Goal: Contribute content: Contribute content

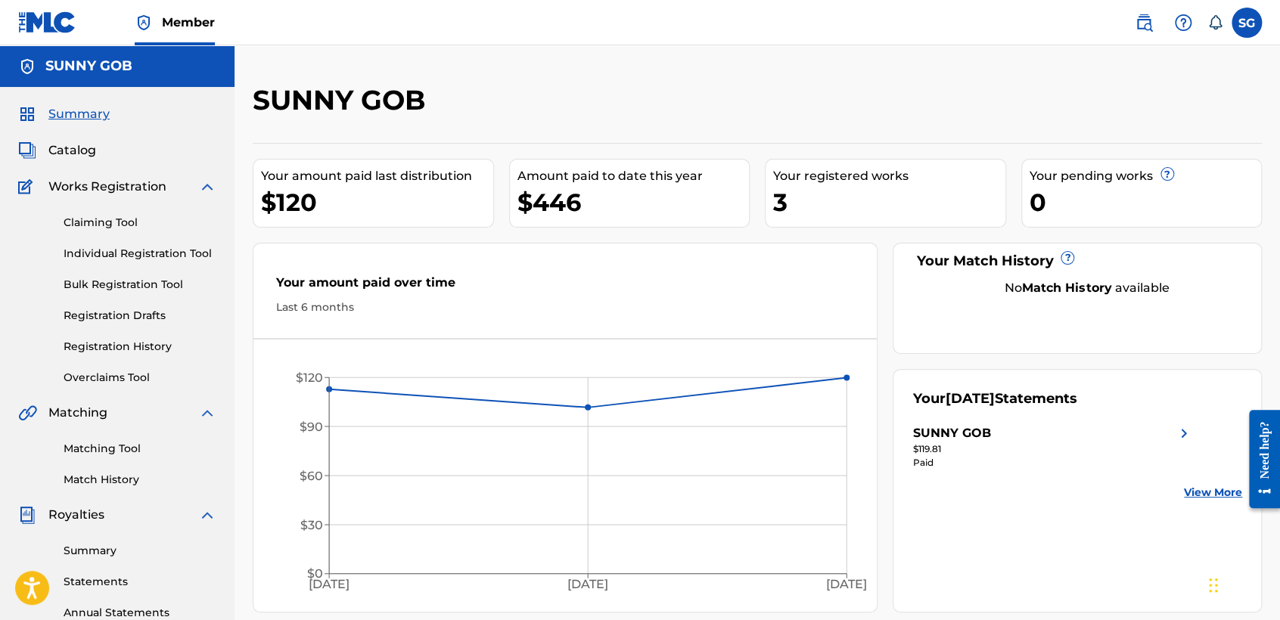
click at [111, 225] on link "Claiming Tool" at bounding box center [140, 223] width 153 height 16
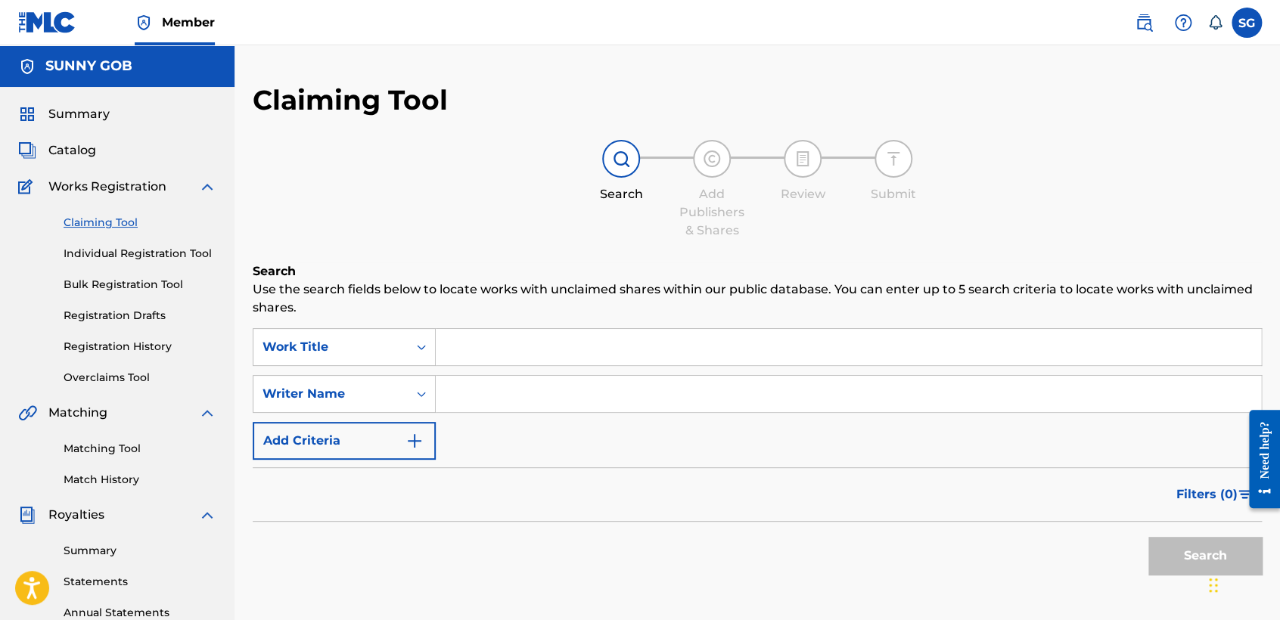
click at [475, 343] on input "Search Form" at bounding box center [848, 347] width 825 height 36
click at [80, 155] on span "Catalog" at bounding box center [72, 150] width 48 height 18
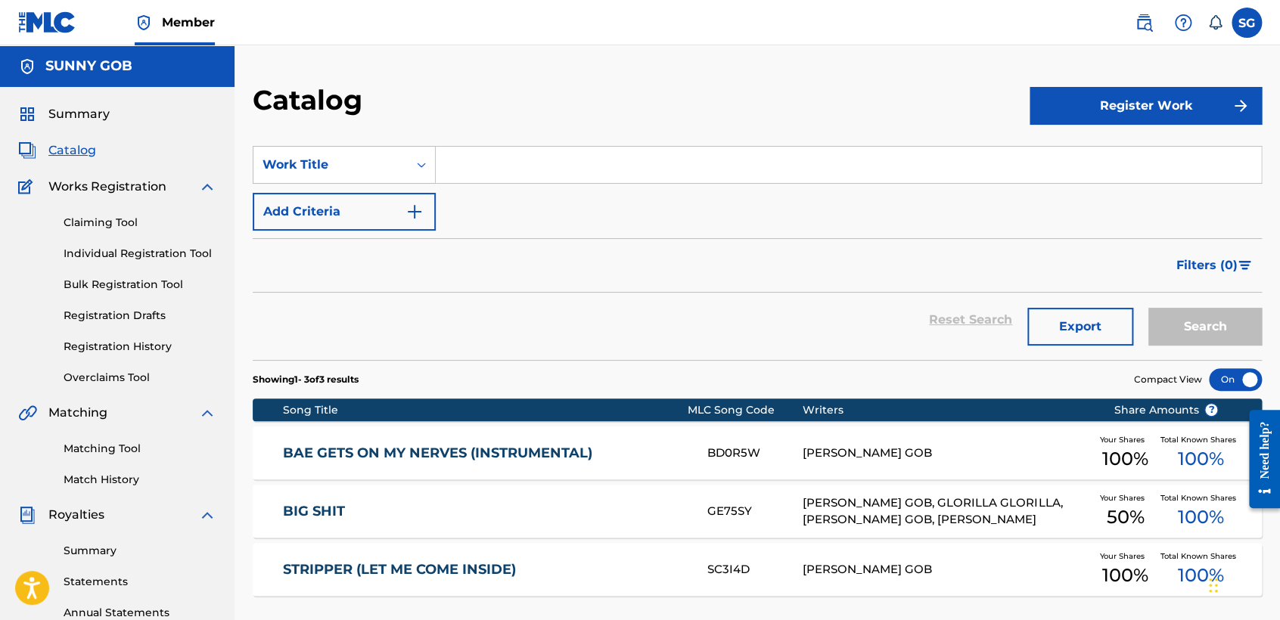
click at [1105, 104] on button "Register Work" at bounding box center [1145, 106] width 232 height 38
click at [1081, 191] on link "By File Upload" at bounding box center [1145, 191] width 232 height 36
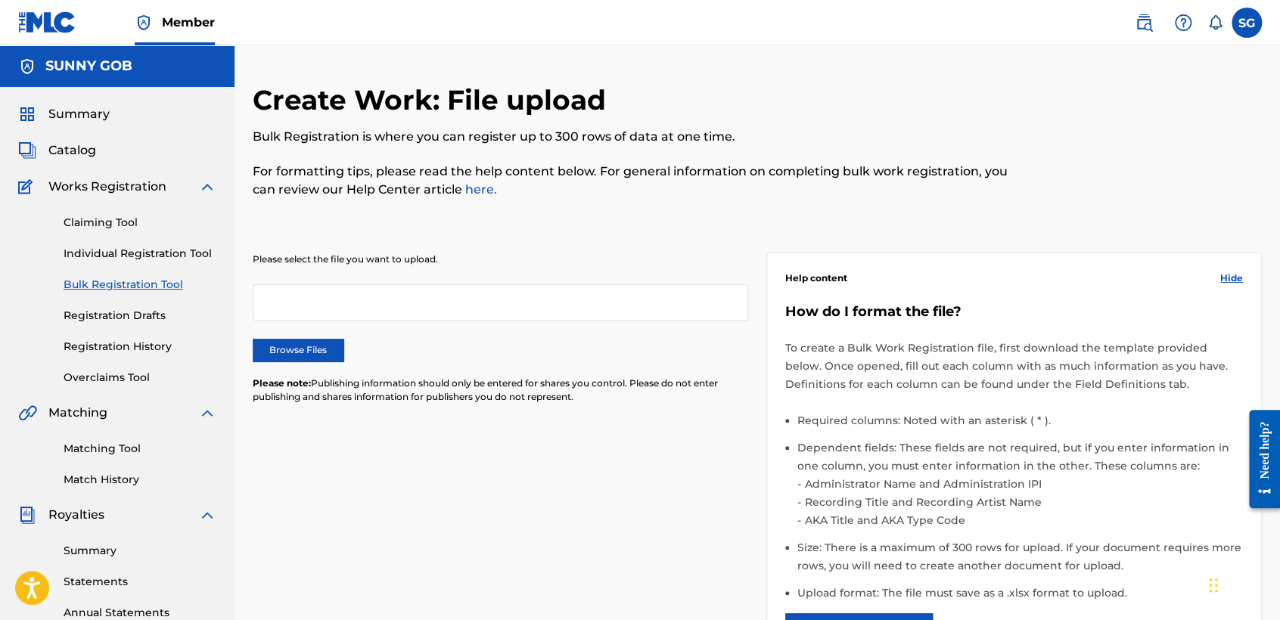
click at [309, 348] on label "Browse Files" at bounding box center [298, 350] width 91 height 23
click at [0, 0] on input "Browse Files" at bounding box center [0, 0] width 0 height 0
click at [303, 354] on label "Browse Files" at bounding box center [298, 350] width 91 height 23
click at [0, 0] on input "Browse Files" at bounding box center [0, 0] width 0 height 0
click at [147, 253] on link "Individual Registration Tool" at bounding box center [140, 254] width 153 height 16
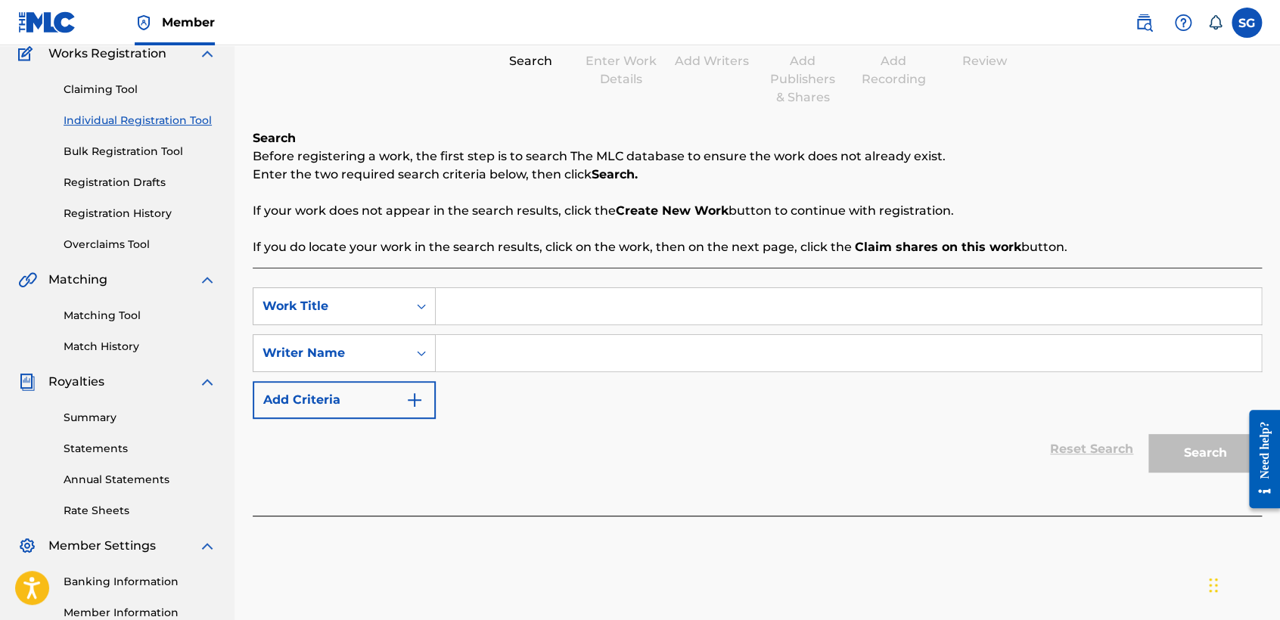
scroll to position [133, 0]
click at [478, 309] on input "Search Form" at bounding box center [848, 306] width 825 height 36
paste input "Sunny Gob - Touch My Body Like Nobody's Watching"
type input "Sunny Gob - Touch My Body Like Nobody's Watching"
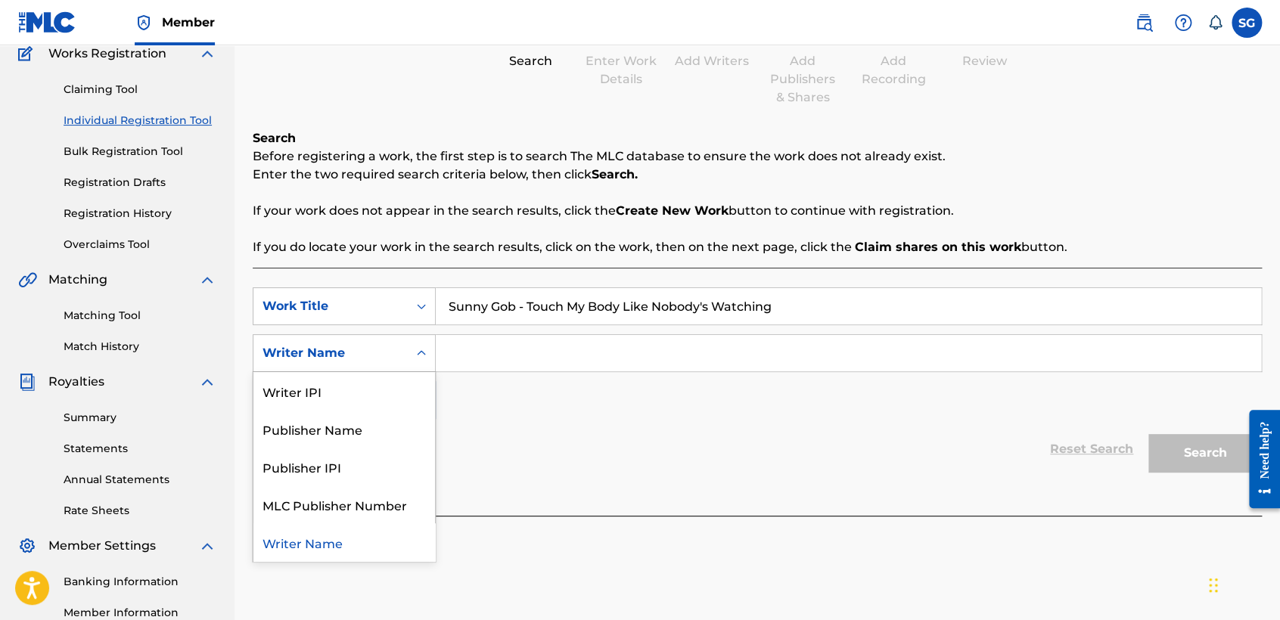
click at [424, 356] on icon "Search Form" at bounding box center [421, 353] width 15 height 15
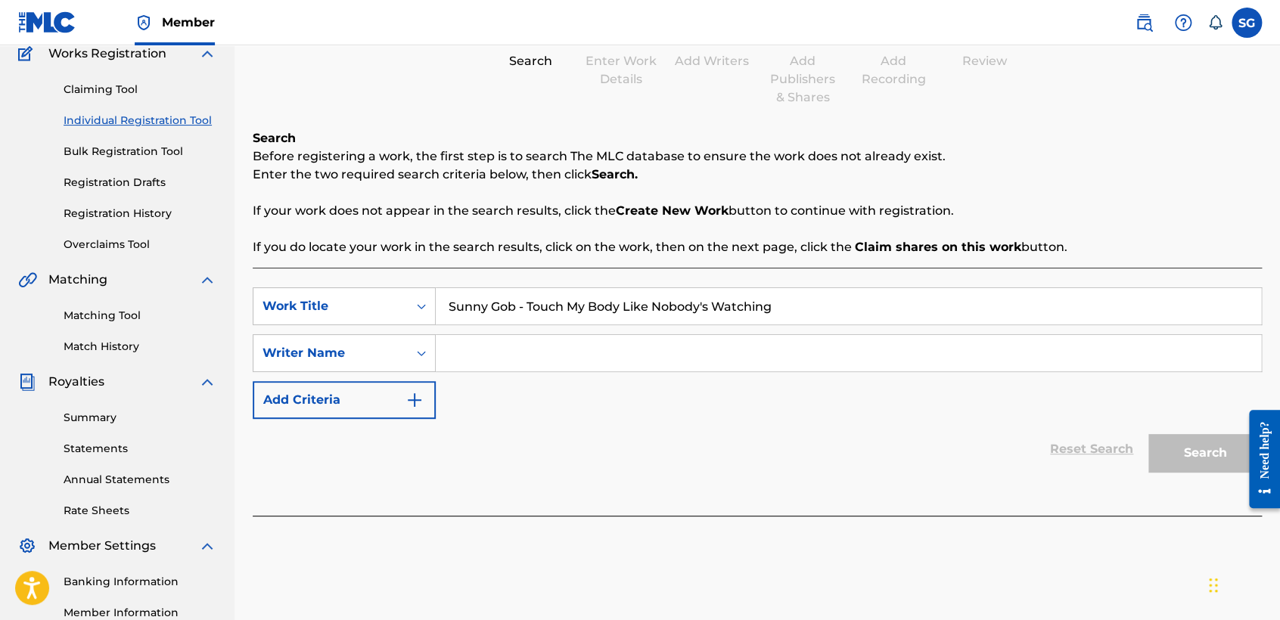
click at [476, 355] on input "Search Form" at bounding box center [848, 353] width 825 height 36
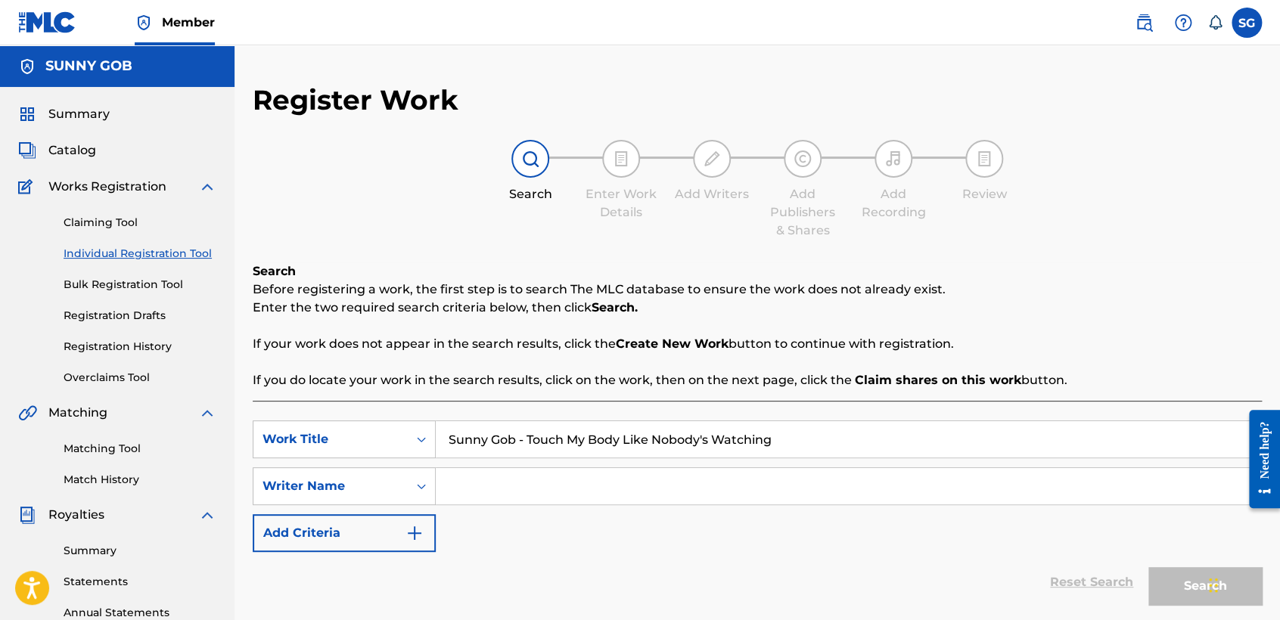
click at [116, 284] on link "Bulk Registration Tool" at bounding box center [140, 285] width 153 height 16
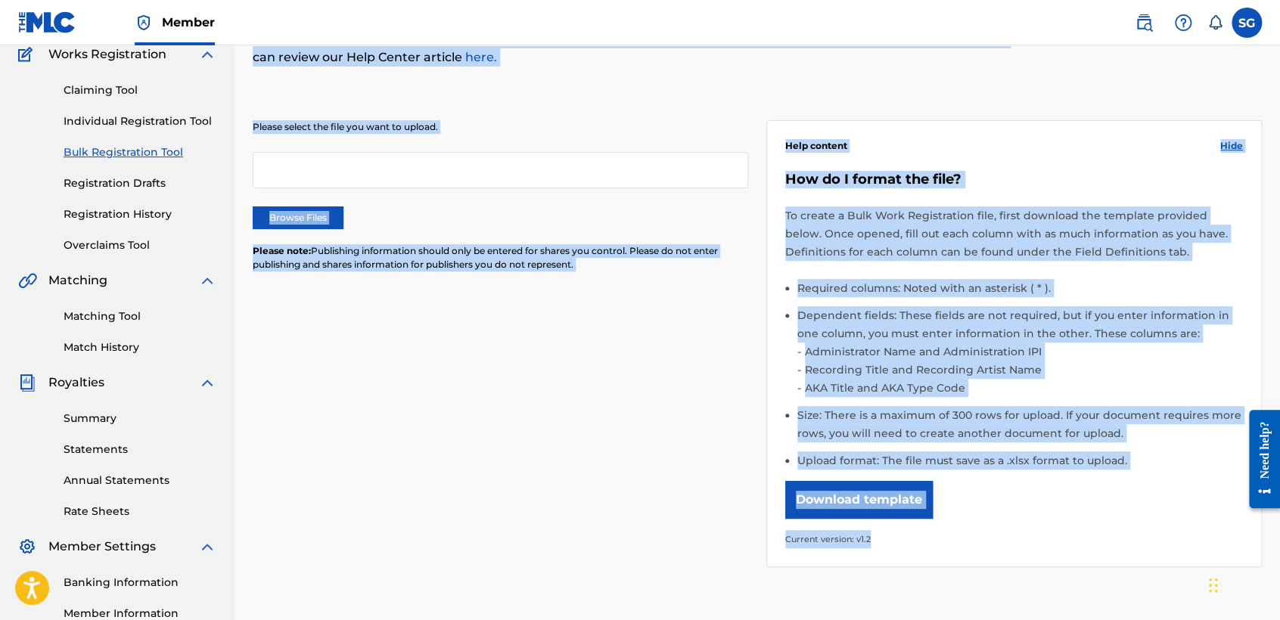
scroll to position [138, 0]
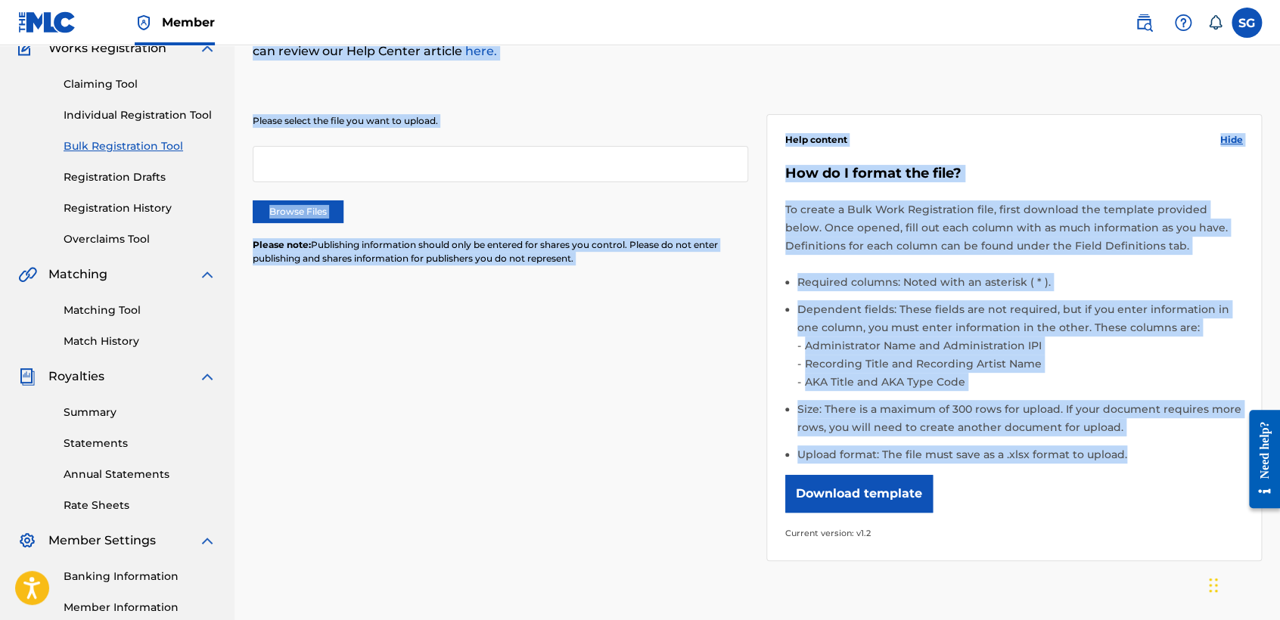
drag, startPoint x: 259, startPoint y: 92, endPoint x: 1131, endPoint y: 455, distance: 943.5
click at [1131, 455] on div "Create Work: File upload Bulk Registration is where you can register up to 300 …" at bounding box center [757, 329] width 1009 height 769
copy div "Create Work: File upload Bulk Registration is where you can register up to 300 …"
click at [738, 365] on div "Please select the file you want to upload. Browse Files Please note: Publishing…" at bounding box center [757, 328] width 1009 height 501
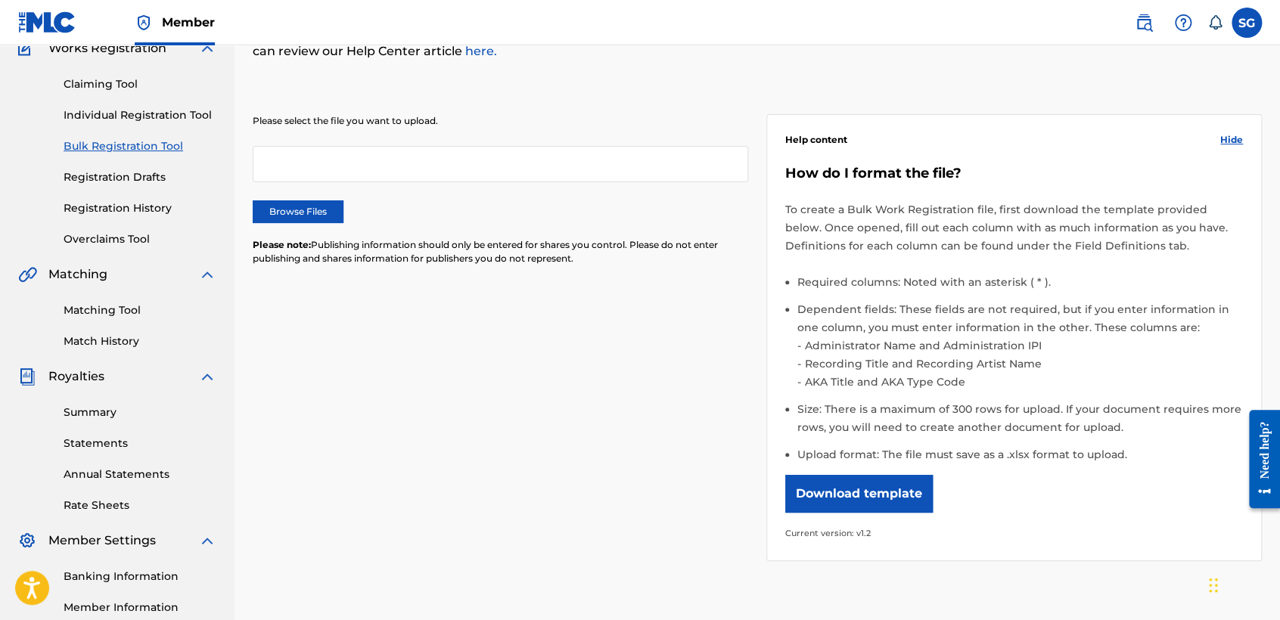
click at [143, 177] on link "Registration Drafts" at bounding box center [140, 177] width 153 height 16
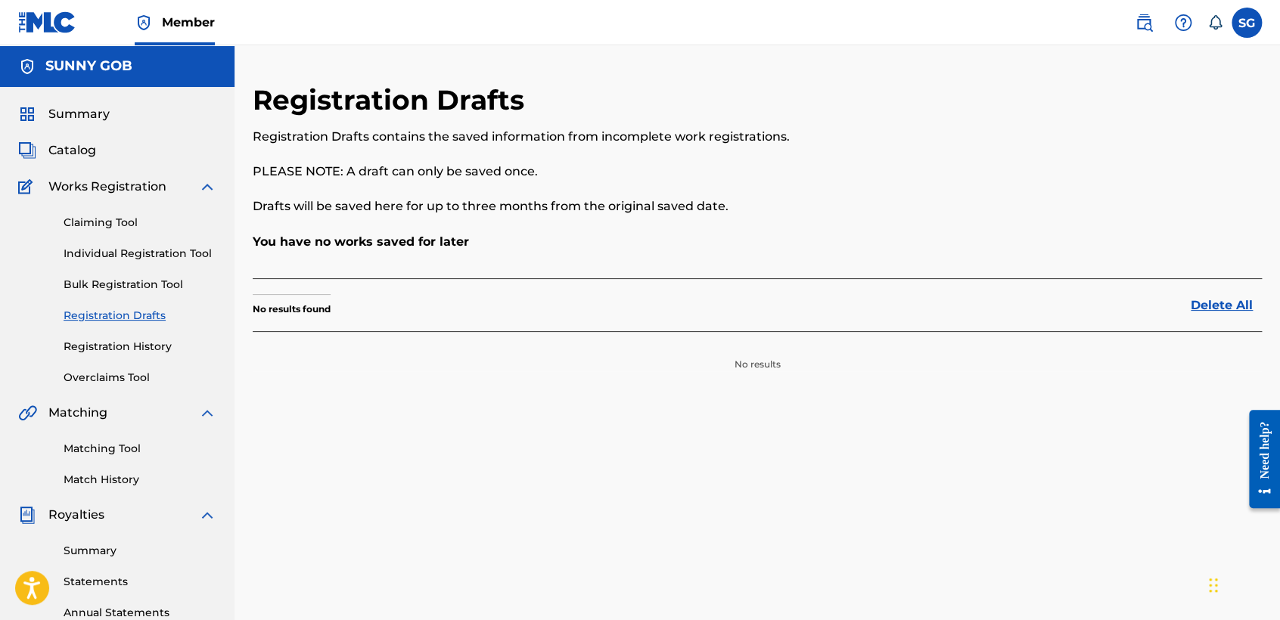
click at [116, 351] on link "Registration History" at bounding box center [140, 347] width 153 height 16
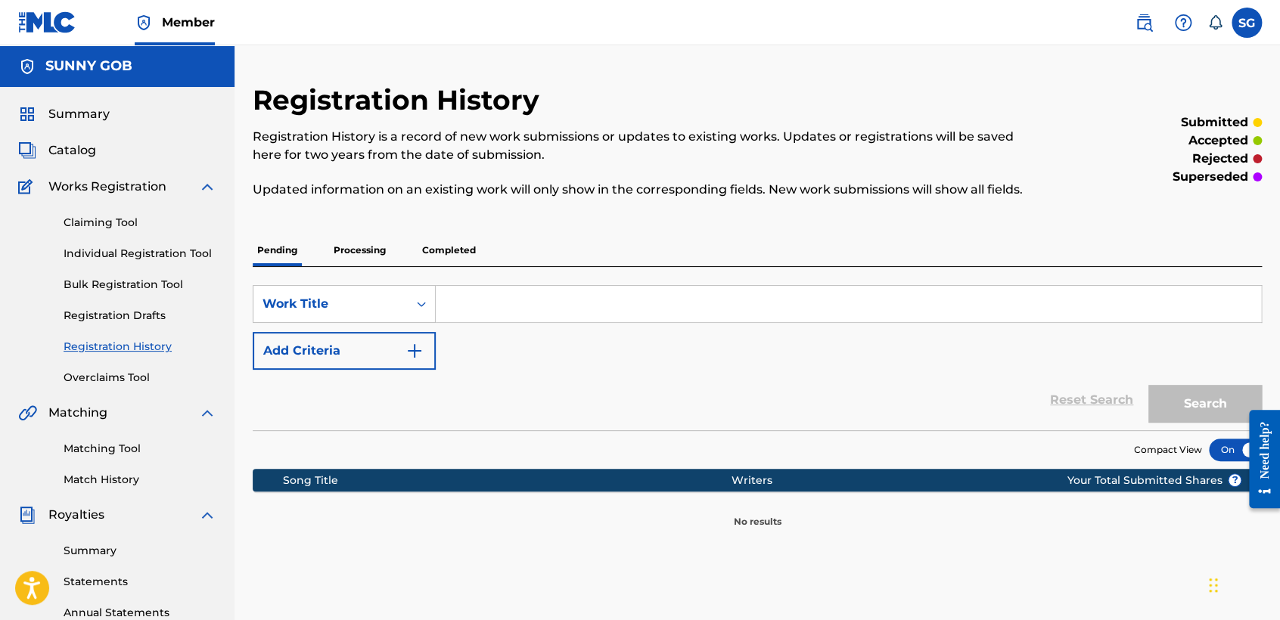
click at [370, 253] on p "Processing" at bounding box center [359, 250] width 61 height 32
click at [455, 244] on p "Completed" at bounding box center [448, 250] width 63 height 32
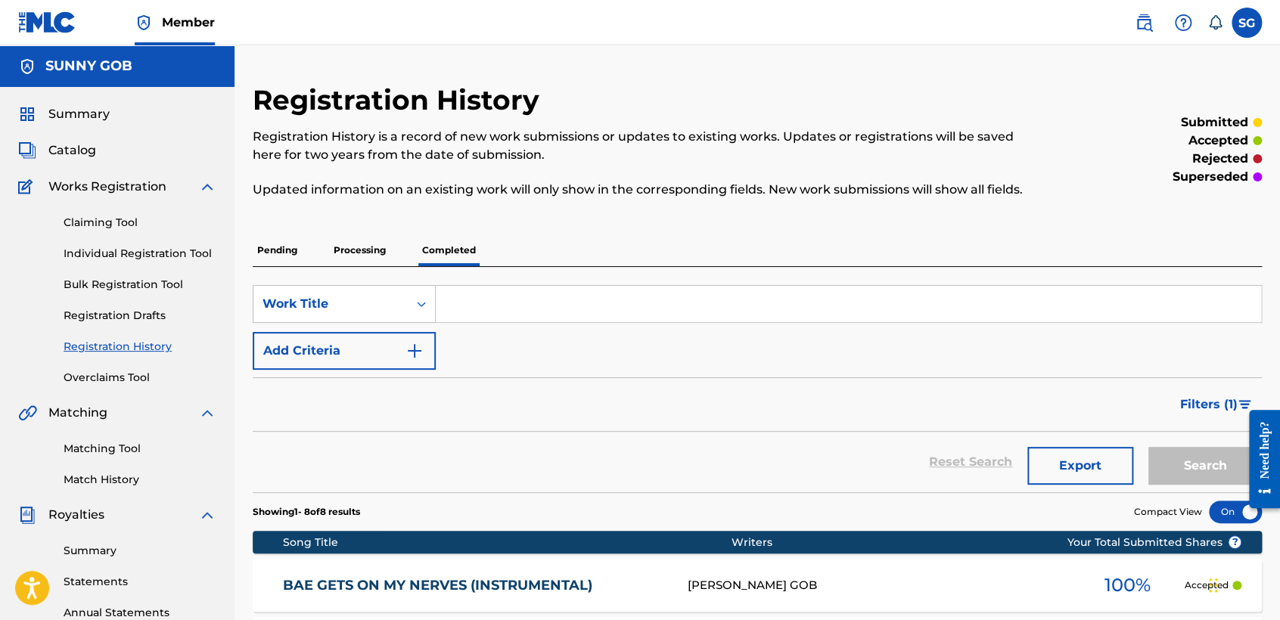
click at [358, 245] on p "Processing" at bounding box center [359, 250] width 61 height 32
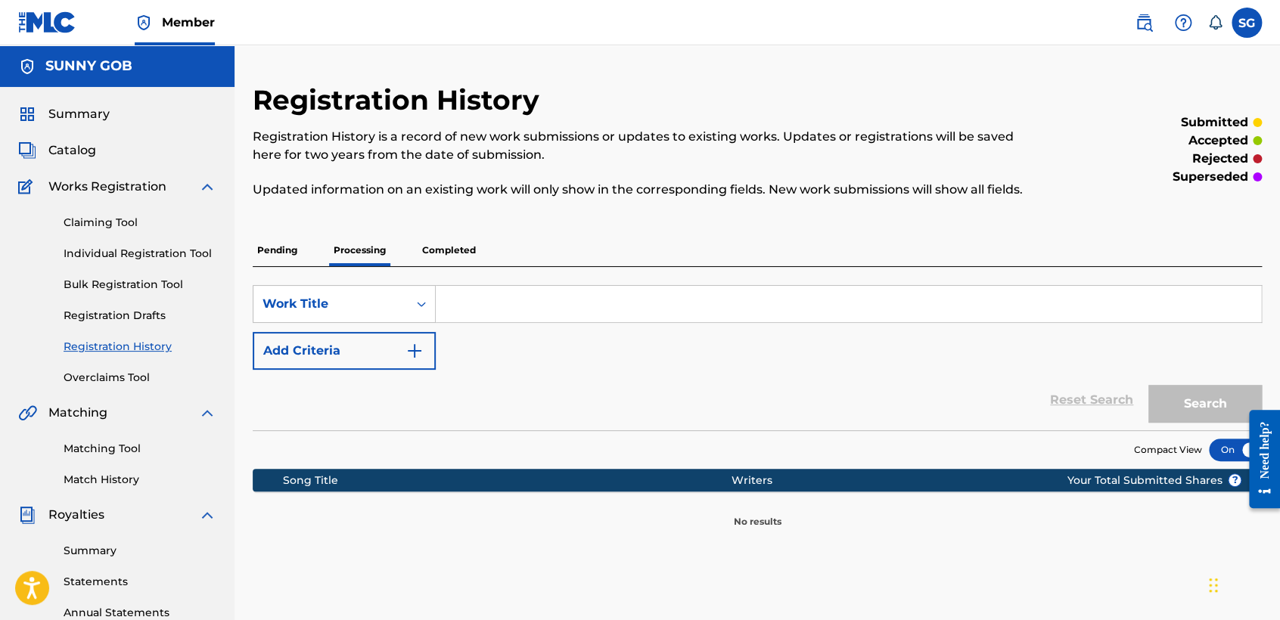
click at [276, 249] on p "Pending" at bounding box center [277, 250] width 49 height 32
click at [347, 246] on p "Processing" at bounding box center [359, 250] width 61 height 32
click at [273, 250] on p "Pending" at bounding box center [277, 250] width 49 height 32
click at [471, 306] on input "Search Form" at bounding box center [848, 304] width 825 height 36
click at [117, 378] on link "Overclaims Tool" at bounding box center [140, 378] width 153 height 16
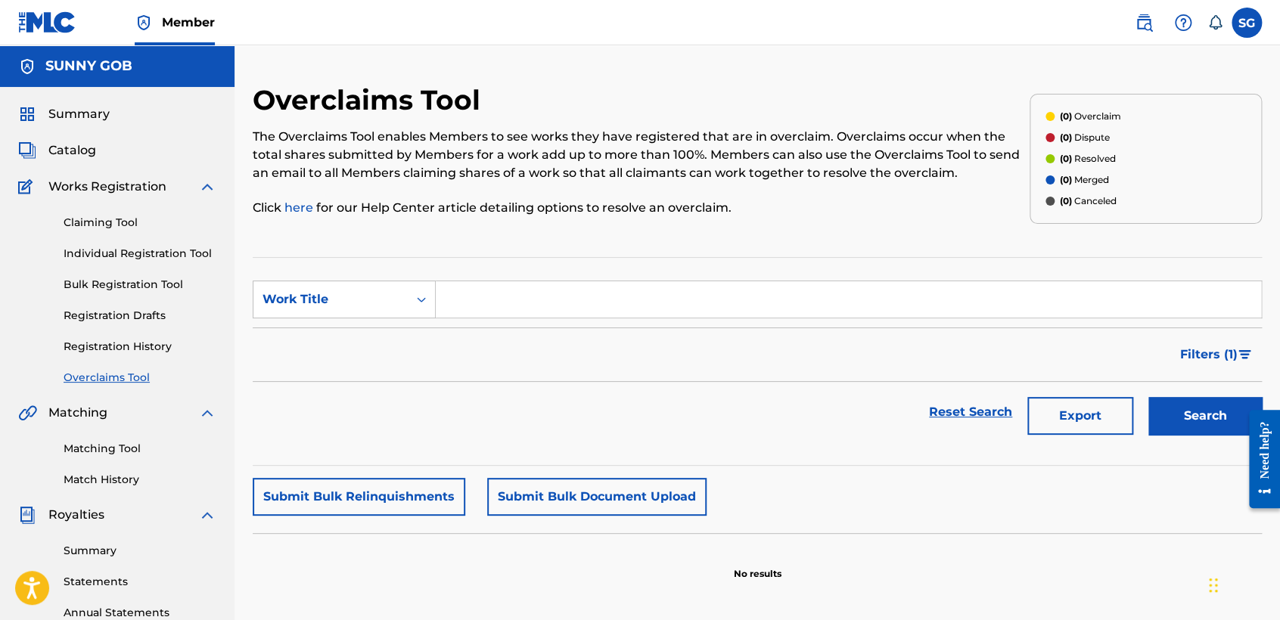
click at [466, 293] on input "Search Form" at bounding box center [848, 299] width 825 height 36
click at [416, 305] on icon "Search Form" at bounding box center [421, 299] width 15 height 15
click at [460, 304] on input "Search Form" at bounding box center [848, 299] width 825 height 36
click at [110, 225] on link "Claiming Tool" at bounding box center [140, 223] width 153 height 16
